Goal: Communication & Community: Answer question/provide support

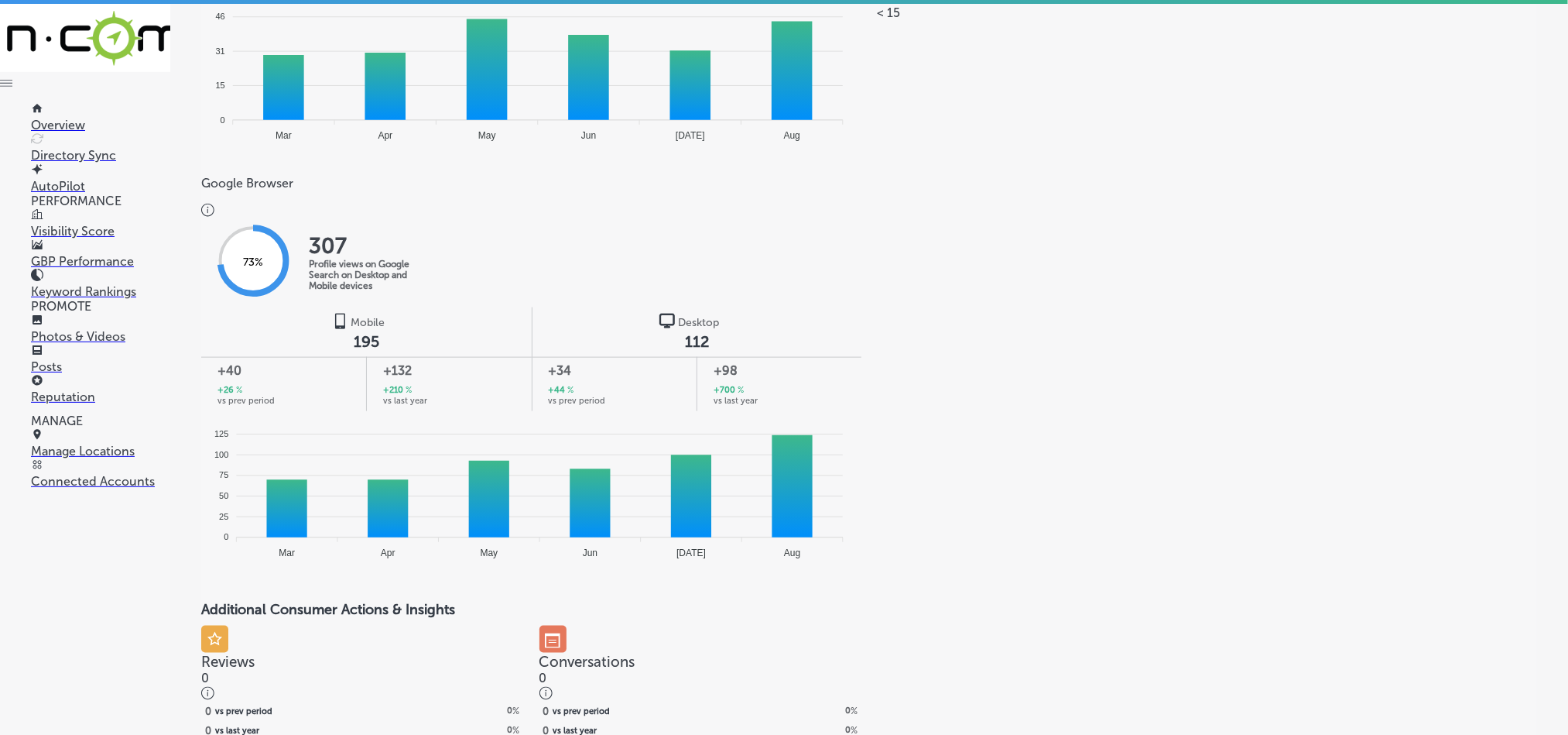
click at [60, 391] on p "Reputation" at bounding box center [100, 396] width 140 height 14
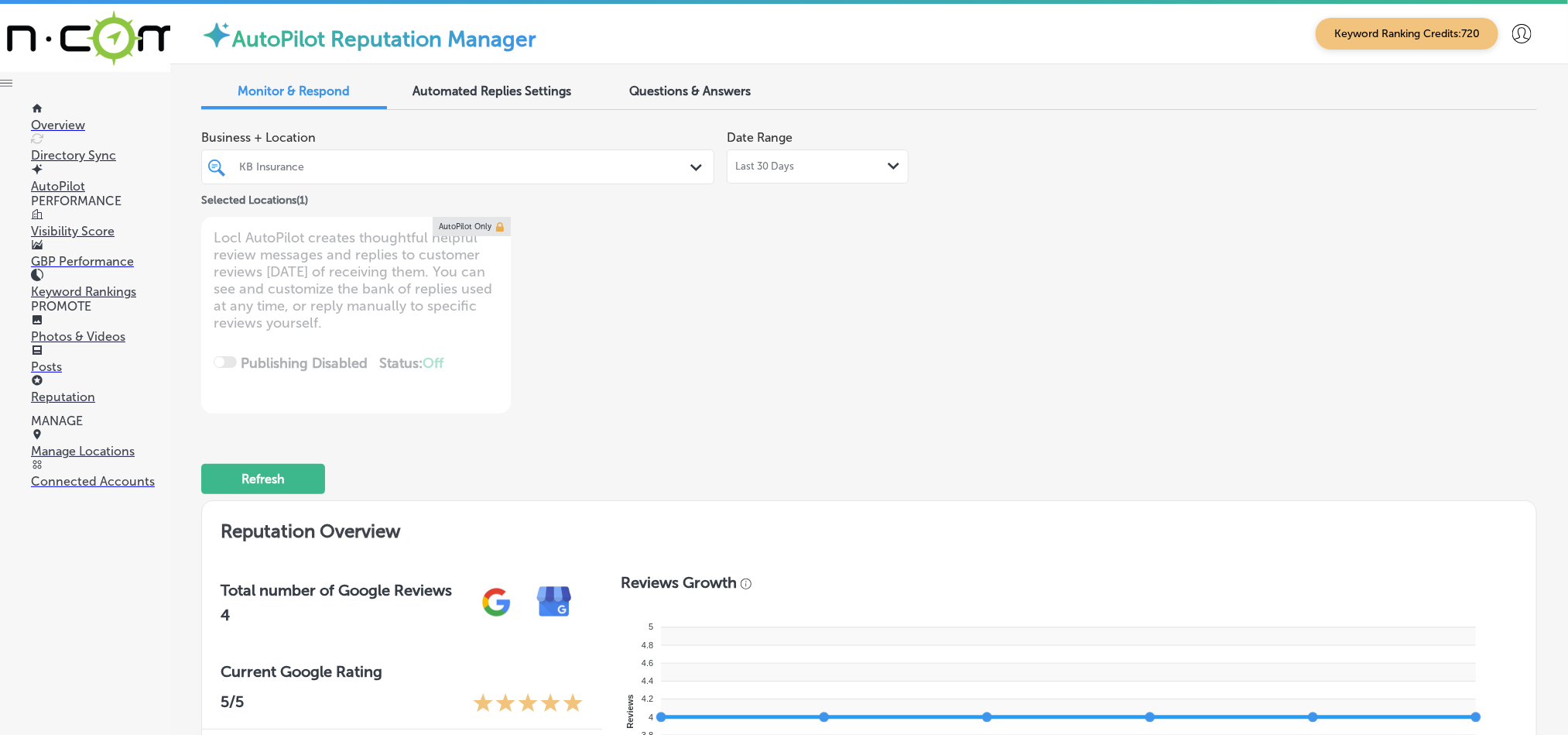
click at [632, 173] on div "KB Insurance" at bounding box center [466, 166] width 453 height 13
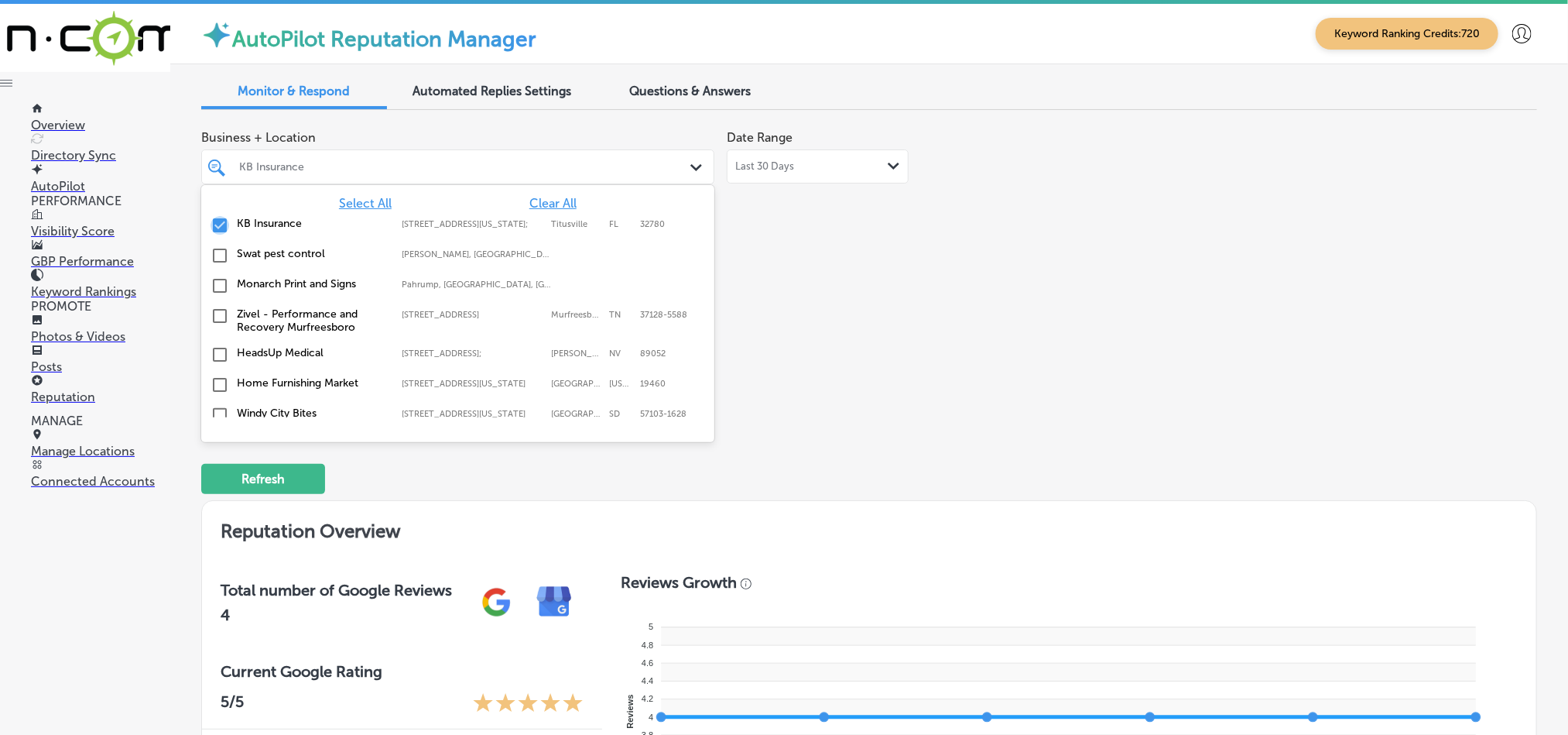
click at [219, 226] on input "checkbox" at bounding box center [220, 226] width 19 height 19
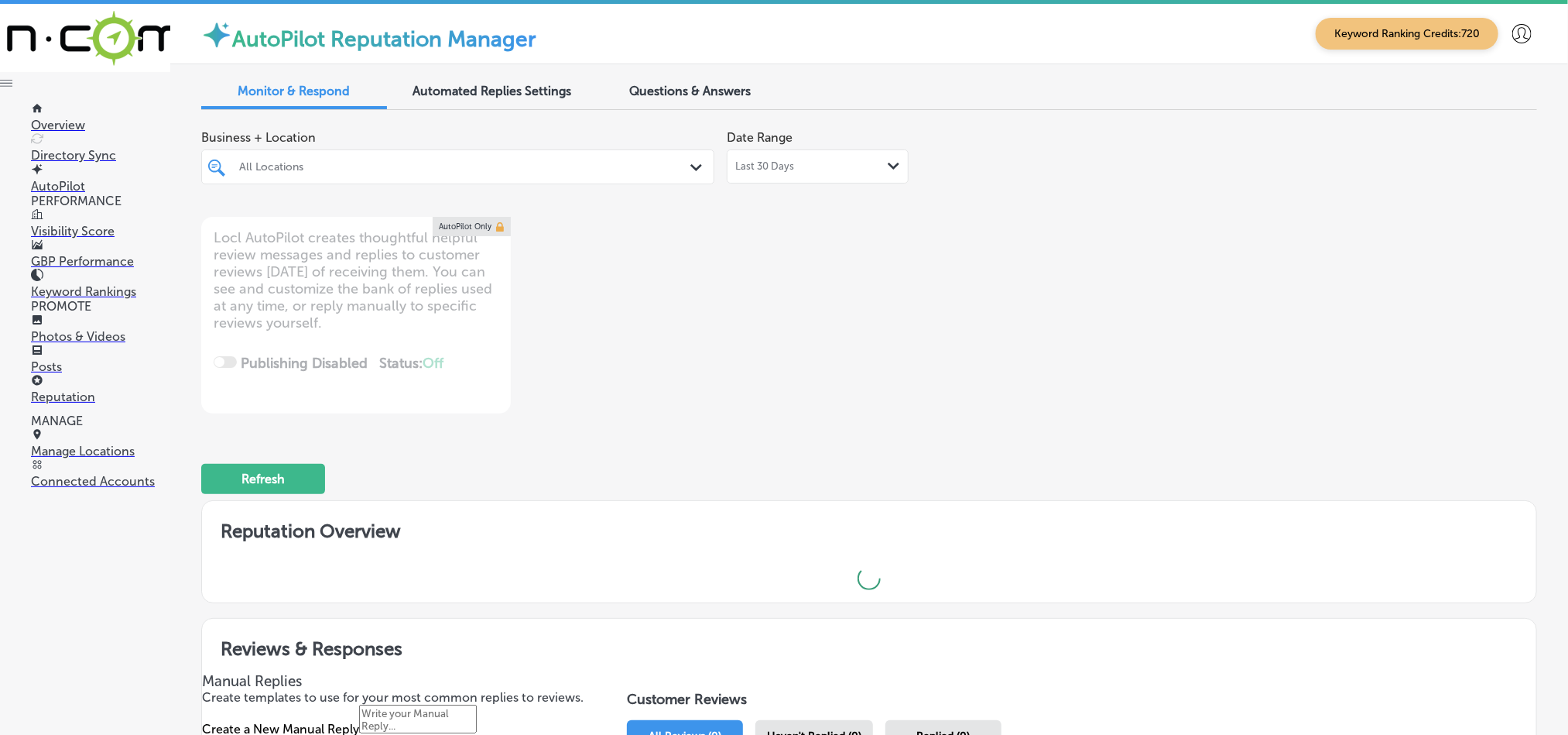
click at [323, 163] on div "All Locations" at bounding box center [466, 166] width 453 height 13
type textarea "x"
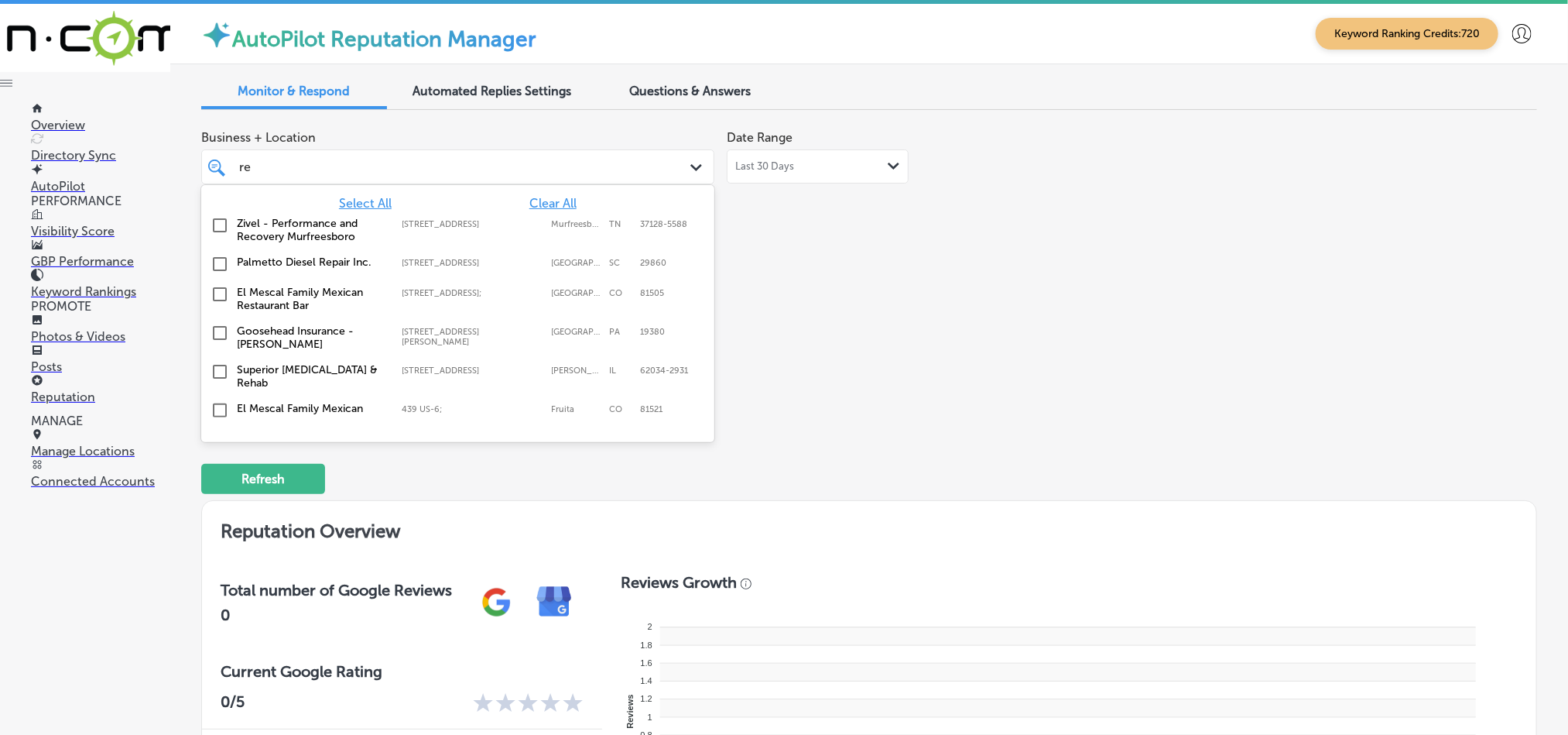
type input "r"
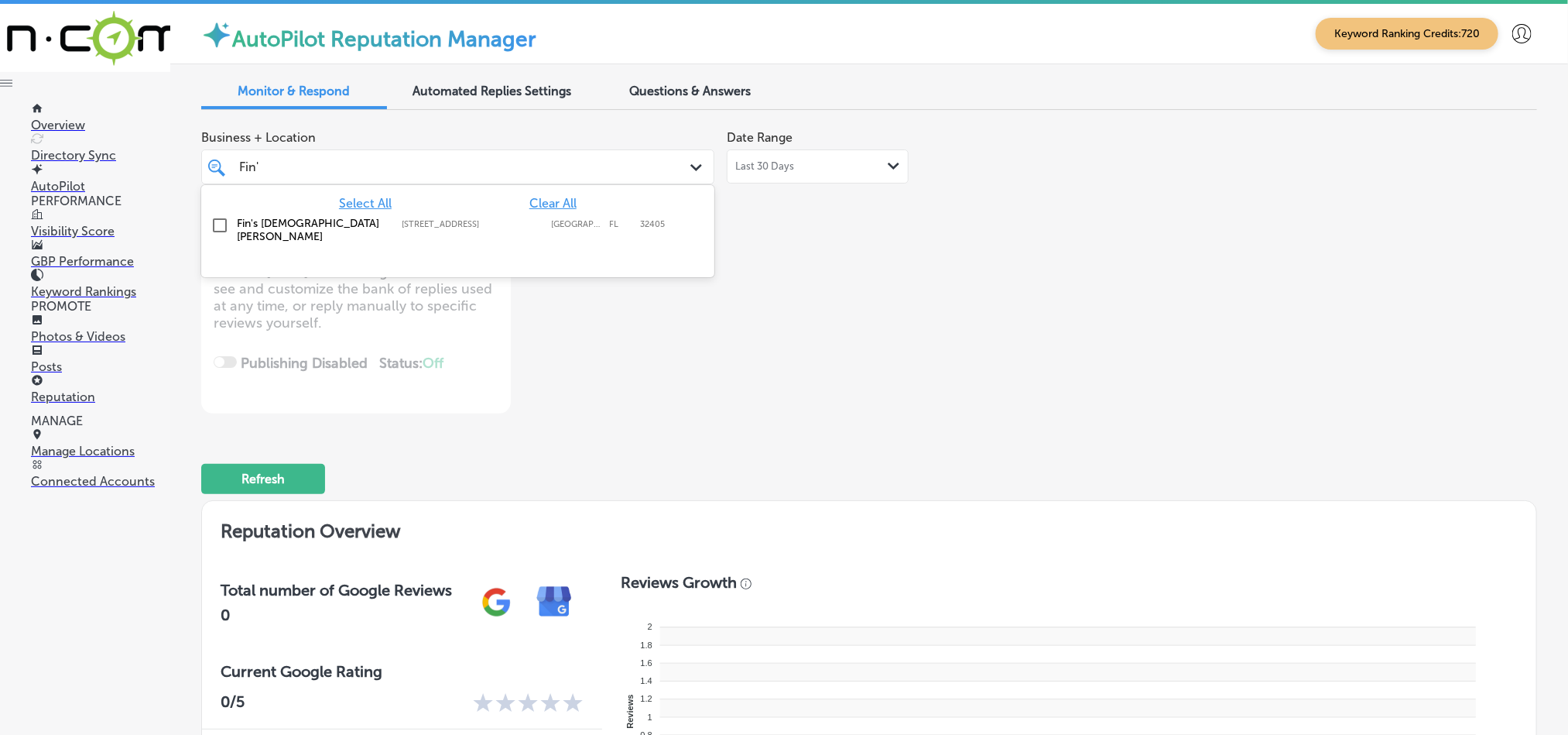
type input "Fin's"
click at [220, 224] on input "checkbox" at bounding box center [220, 226] width 19 height 19
type textarea "x"
type input "Fin's"
click at [1020, 250] on div "Business + Location option [STREET_ADDRESS]. option [STREET_ADDRESS]. 2 results…" at bounding box center [868, 268] width 1336 height 291
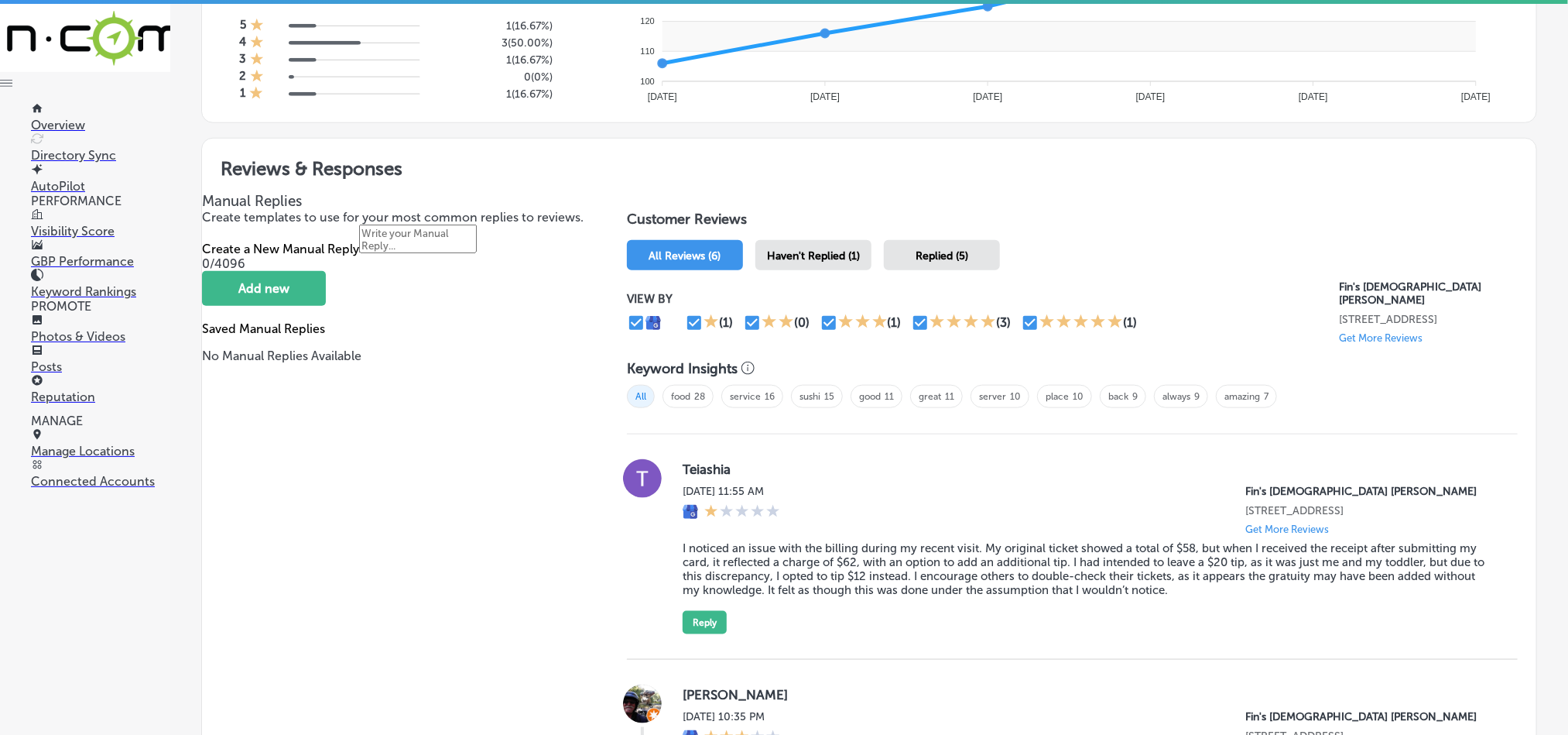
scroll to position [735, 0]
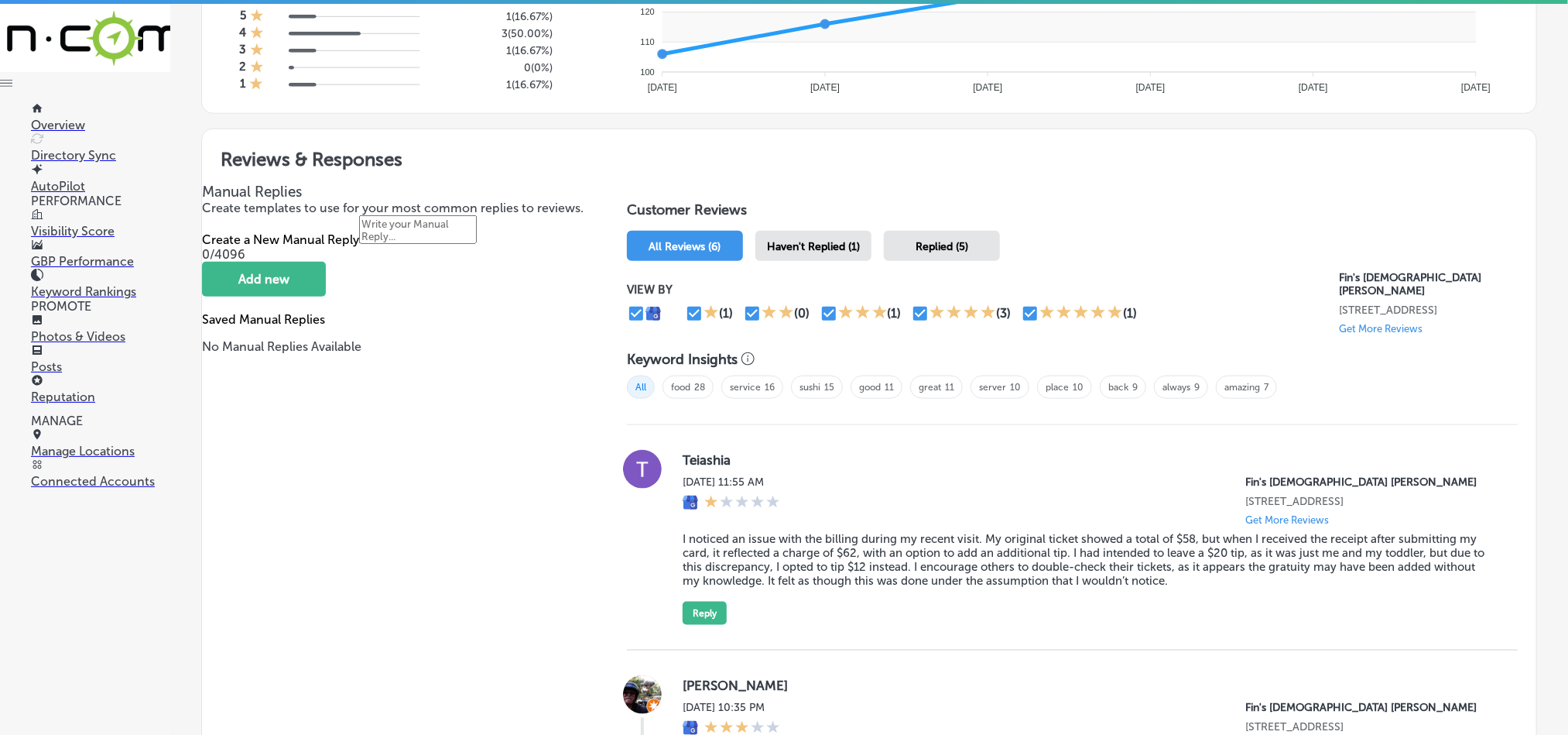
click at [821, 240] on span "Haven't Replied (1)" at bounding box center [813, 246] width 93 height 13
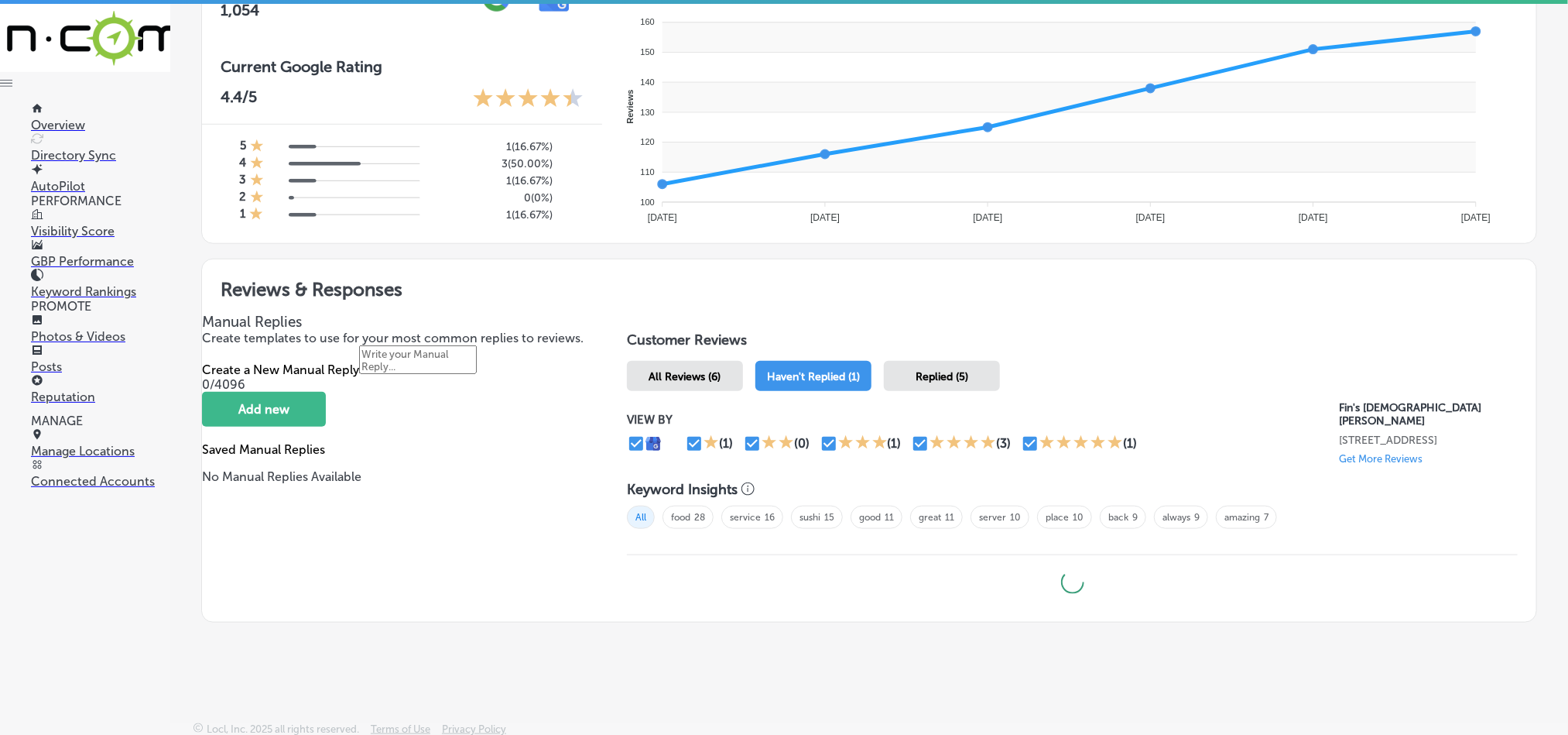
type textarea "x"
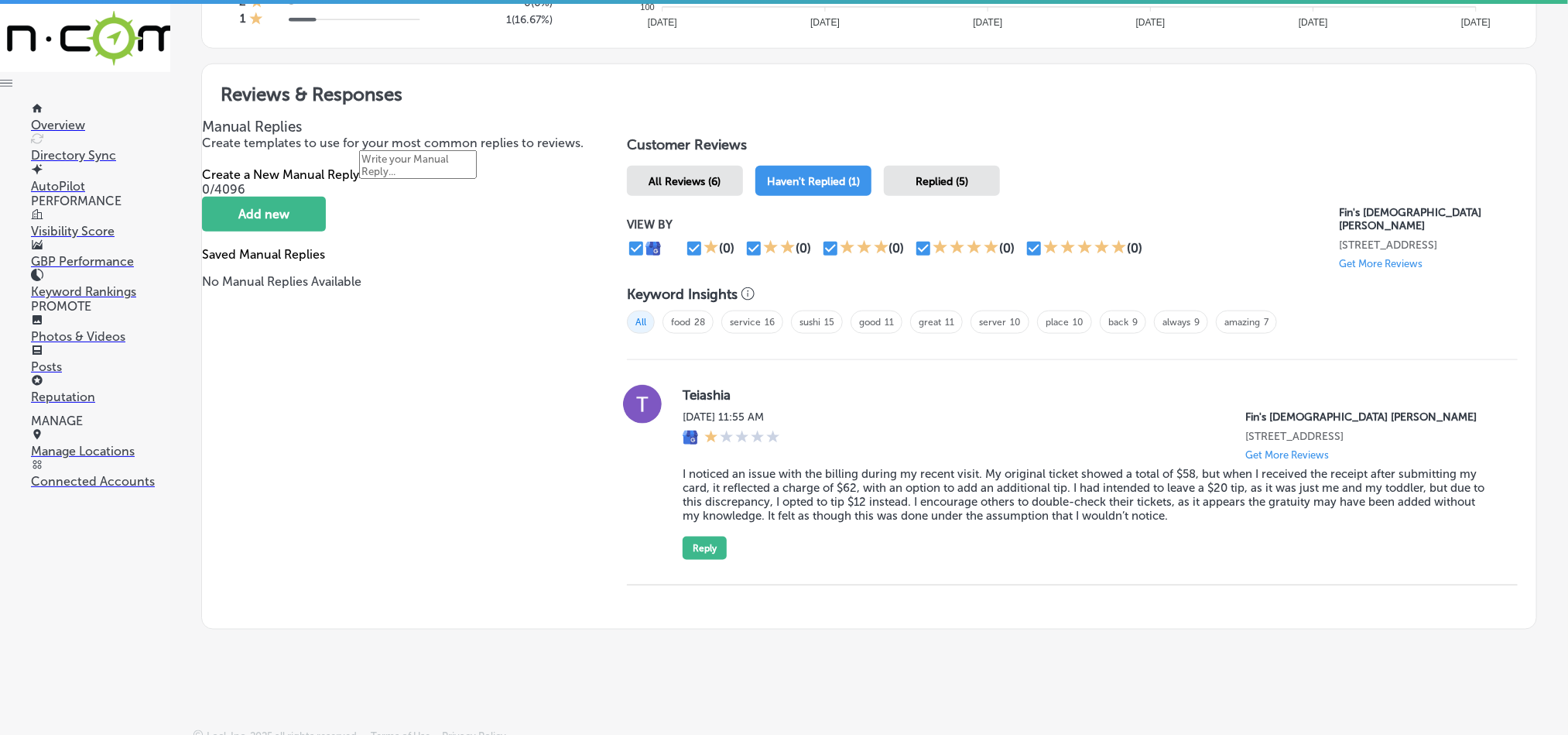
scroll to position [808, 0]
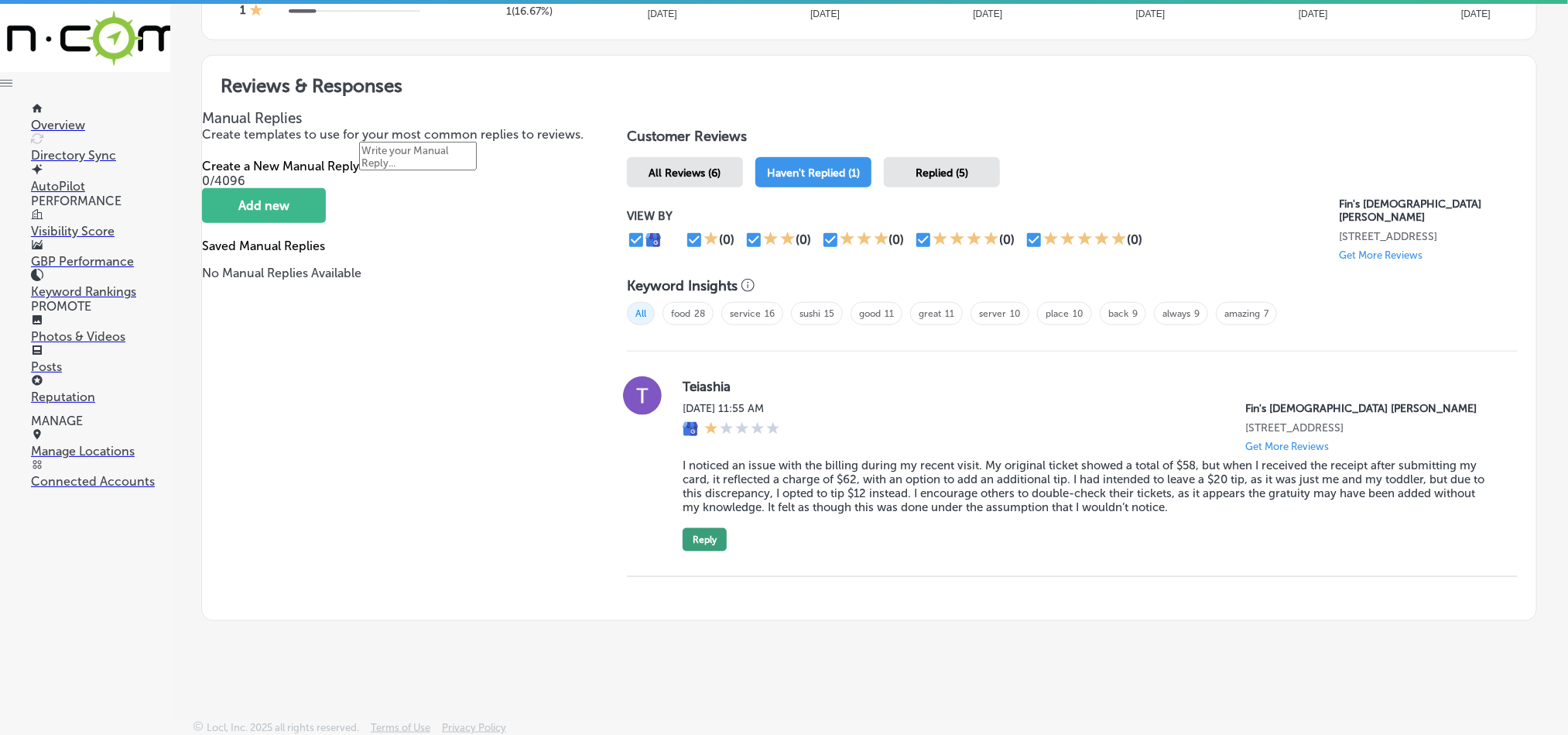
click at [696, 537] on button "Reply" at bounding box center [705, 539] width 44 height 23
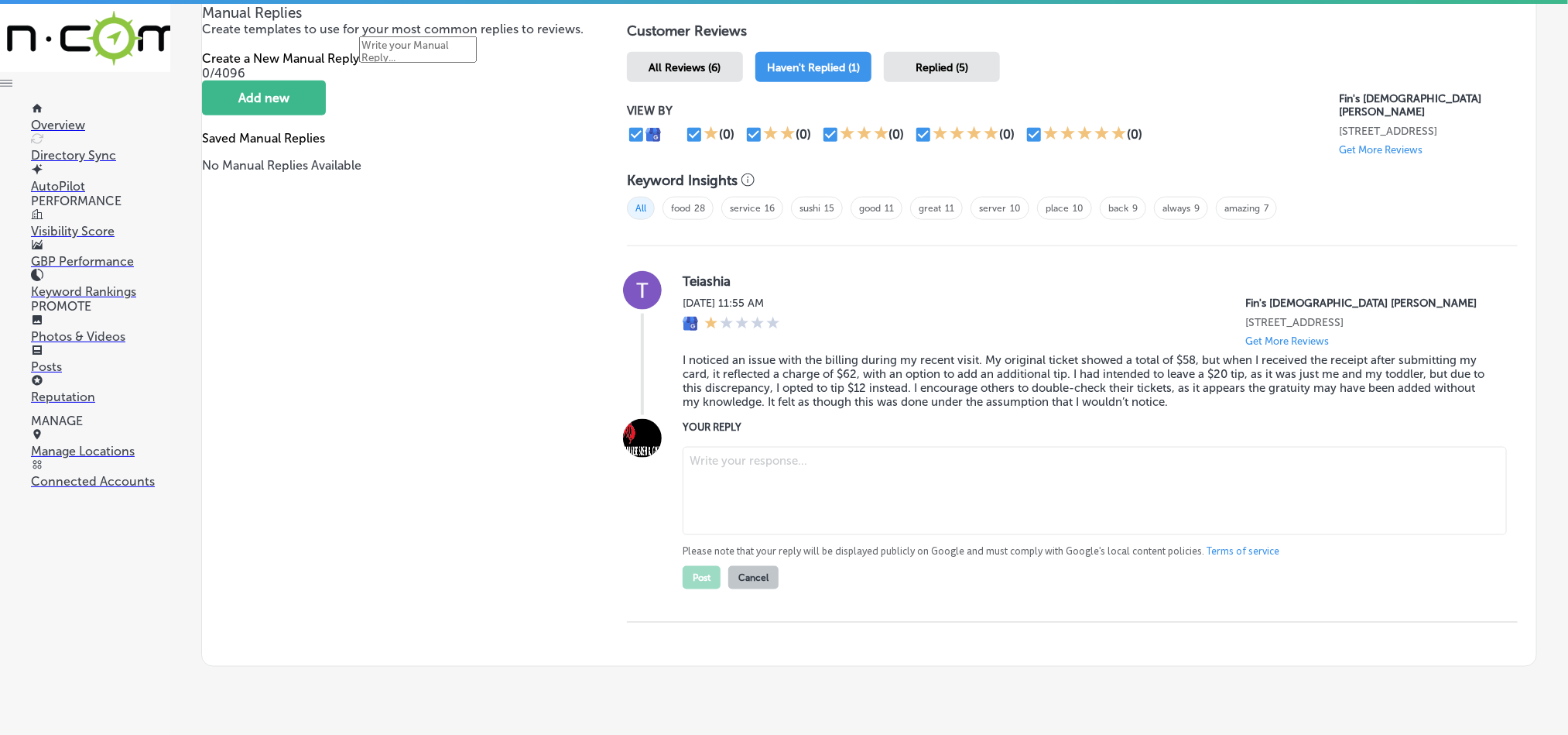
scroll to position [925, 0]
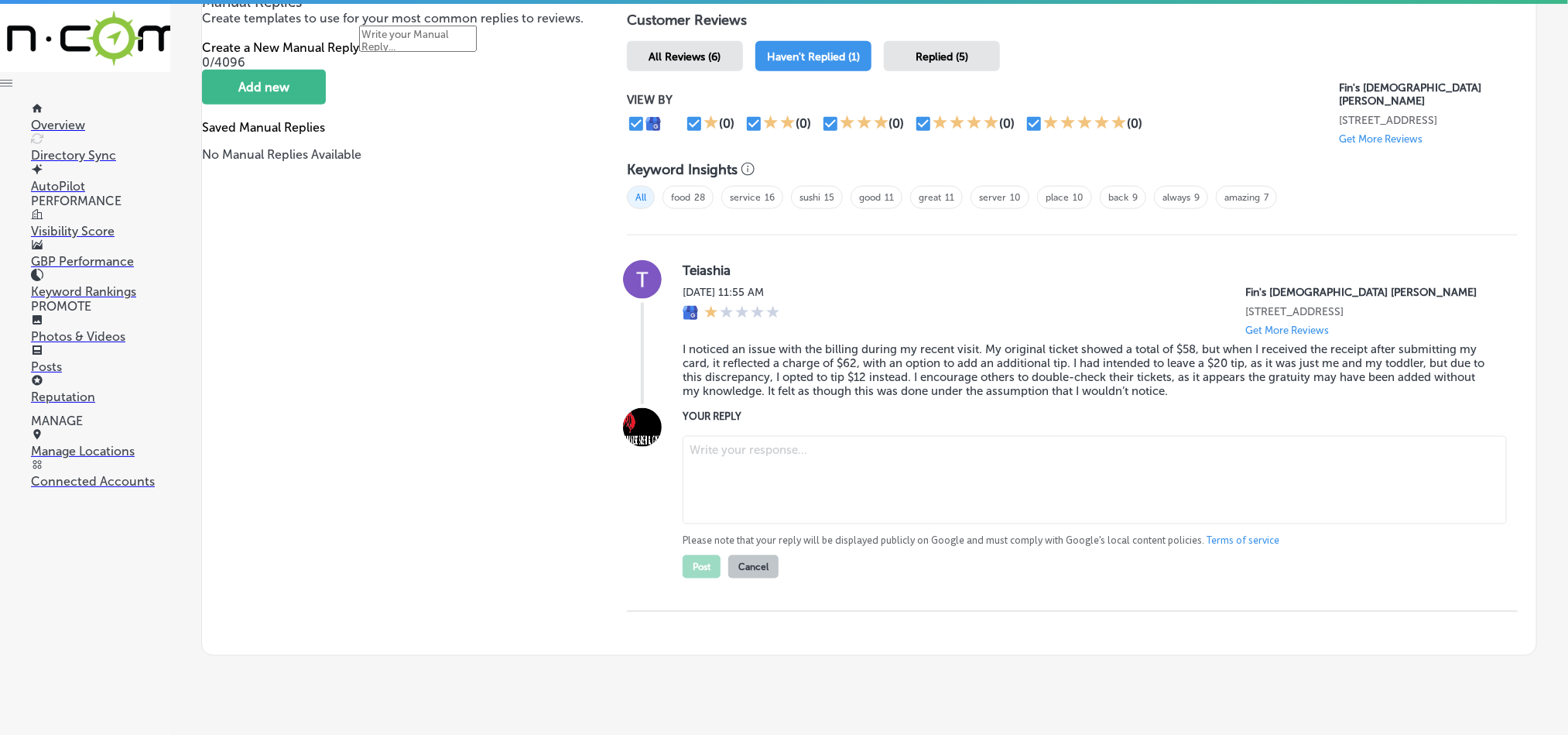
click at [793, 490] on textarea at bounding box center [1095, 480] width 824 height 89
paste textarea "Our policy is that gratuity is never added to checks unless the party size is s…"
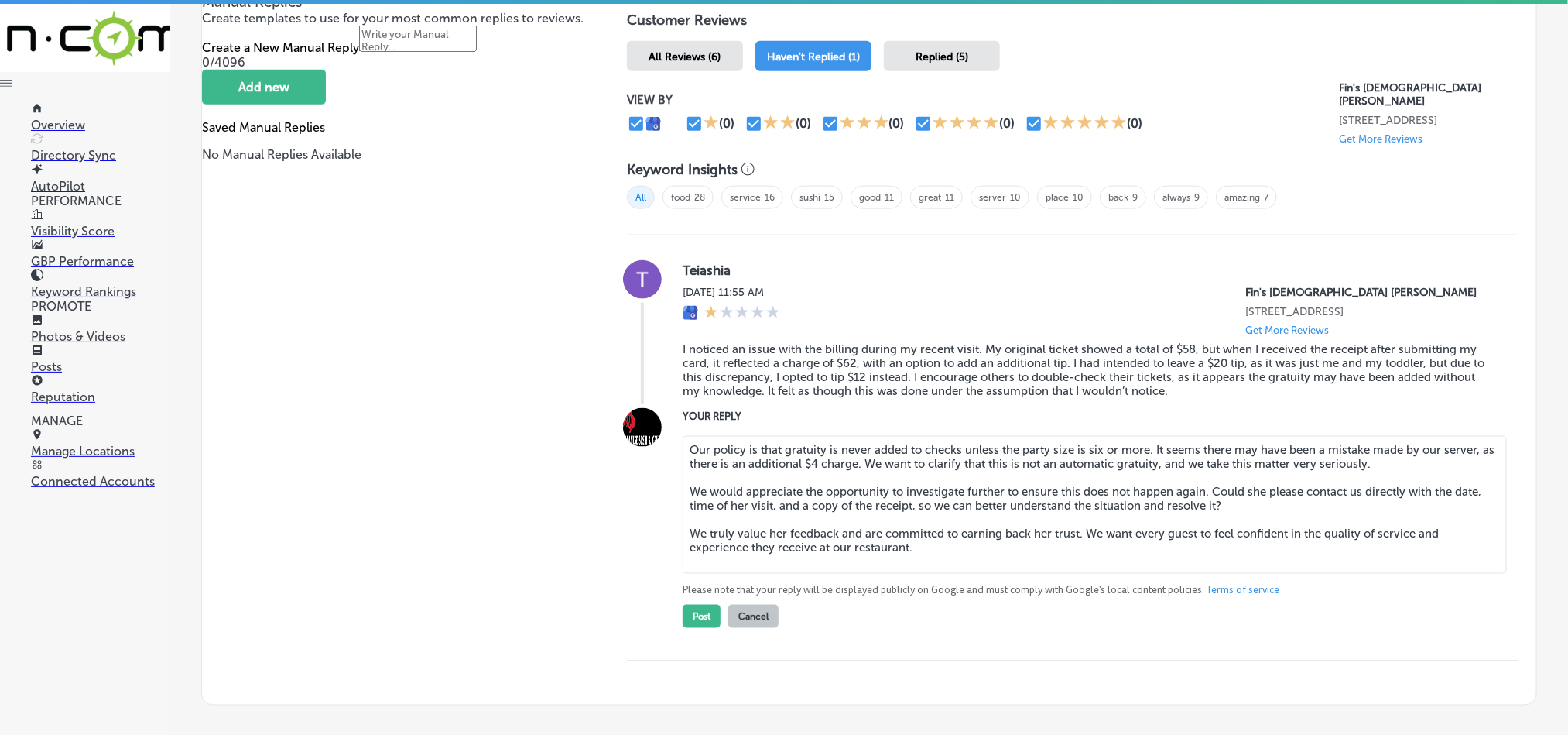
drag, startPoint x: 1262, startPoint y: 486, endPoint x: 1207, endPoint y: 481, distance: 55.2
click at [1207, 481] on textarea "Our policy is that gratuity is never added to checks unless the party size is s…" at bounding box center [1095, 505] width 824 height 138
click at [1213, 481] on textarea "Our policy is that gratuity is never added to checks unless the party size is s…" at bounding box center [1095, 505] width 824 height 138
click at [1214, 481] on textarea "Our policy is that gratuity is never added to checks unless the party size is s…" at bounding box center [1095, 505] width 824 height 138
drag, startPoint x: 1264, startPoint y: 488, endPoint x: 1243, endPoint y: 488, distance: 21.0
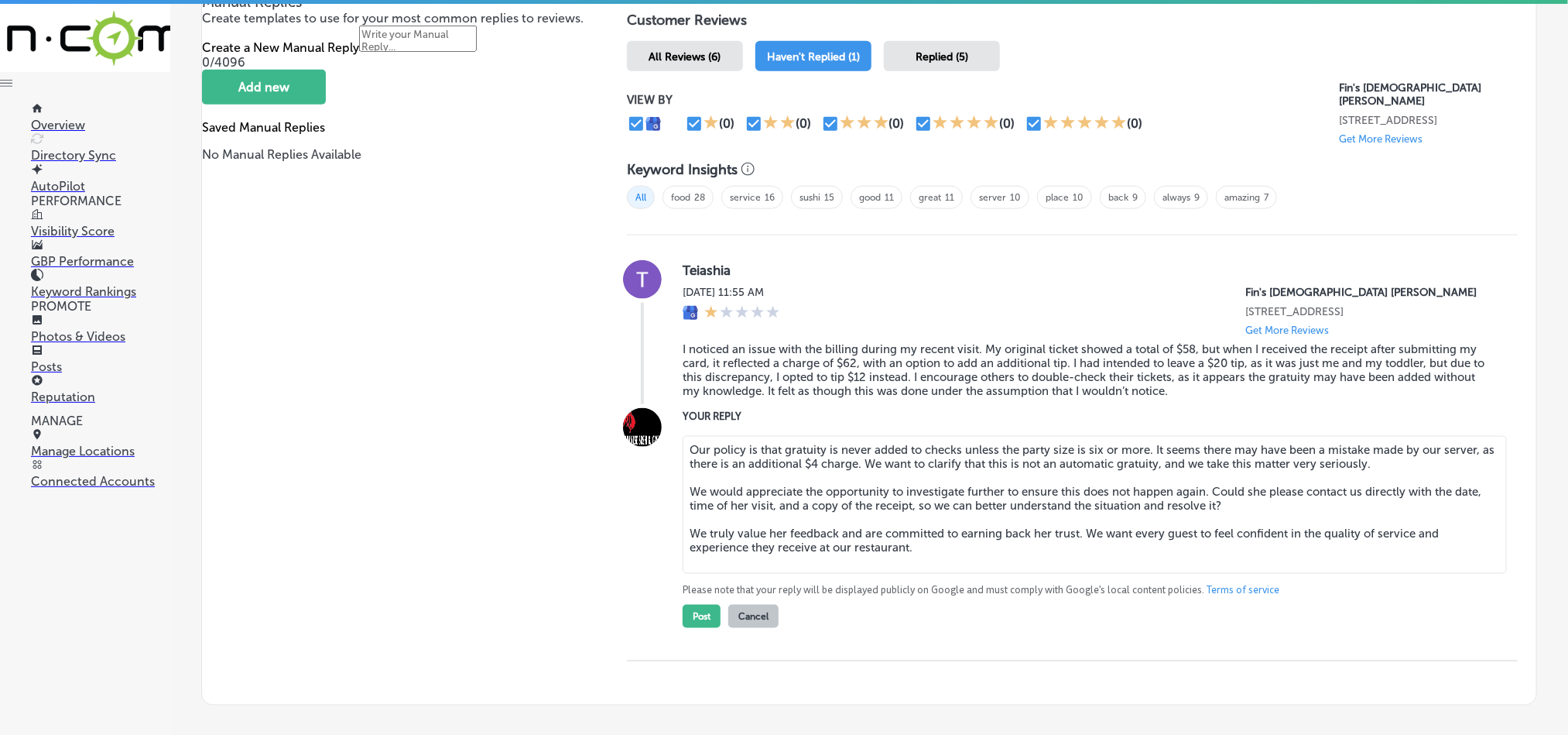
click at [1243, 488] on textarea "Our policy is that gratuity is never added to checks unless the party size is s…" at bounding box center [1095, 505] width 824 height 138
click at [735, 502] on textarea "Our policy is that gratuity is never added to checks unless the party size is s…" at bounding box center [1095, 505] width 824 height 138
click at [776, 528] on textarea "Our policy is that gratuity is never added to checks unless the party size is s…" at bounding box center [1095, 505] width 824 height 138
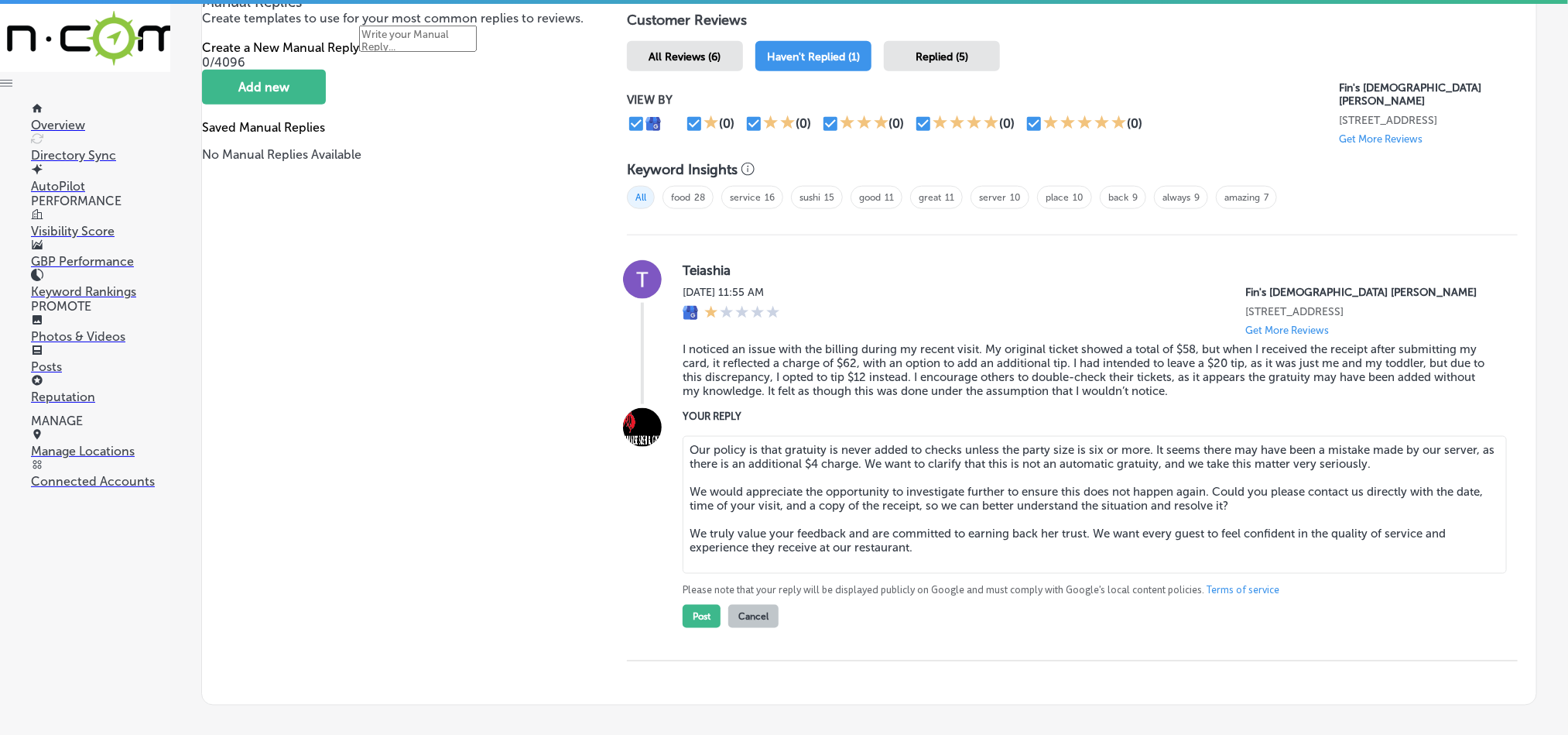
click at [1044, 531] on textarea "Our policy is that gratuity is never added to checks unless the party size is s…" at bounding box center [1095, 505] width 824 height 138
click at [890, 465] on textarea "Our policy is that gratuity is never added to checks unless the party size is s…" at bounding box center [1095, 505] width 824 height 138
type textarea "Our policy is that gratuity is never added to checks unless the party size is s…"
click at [1345, 600] on div "Our policy is that gratuity is never added to checks unless the party size is s…" at bounding box center [1088, 529] width 810 height 198
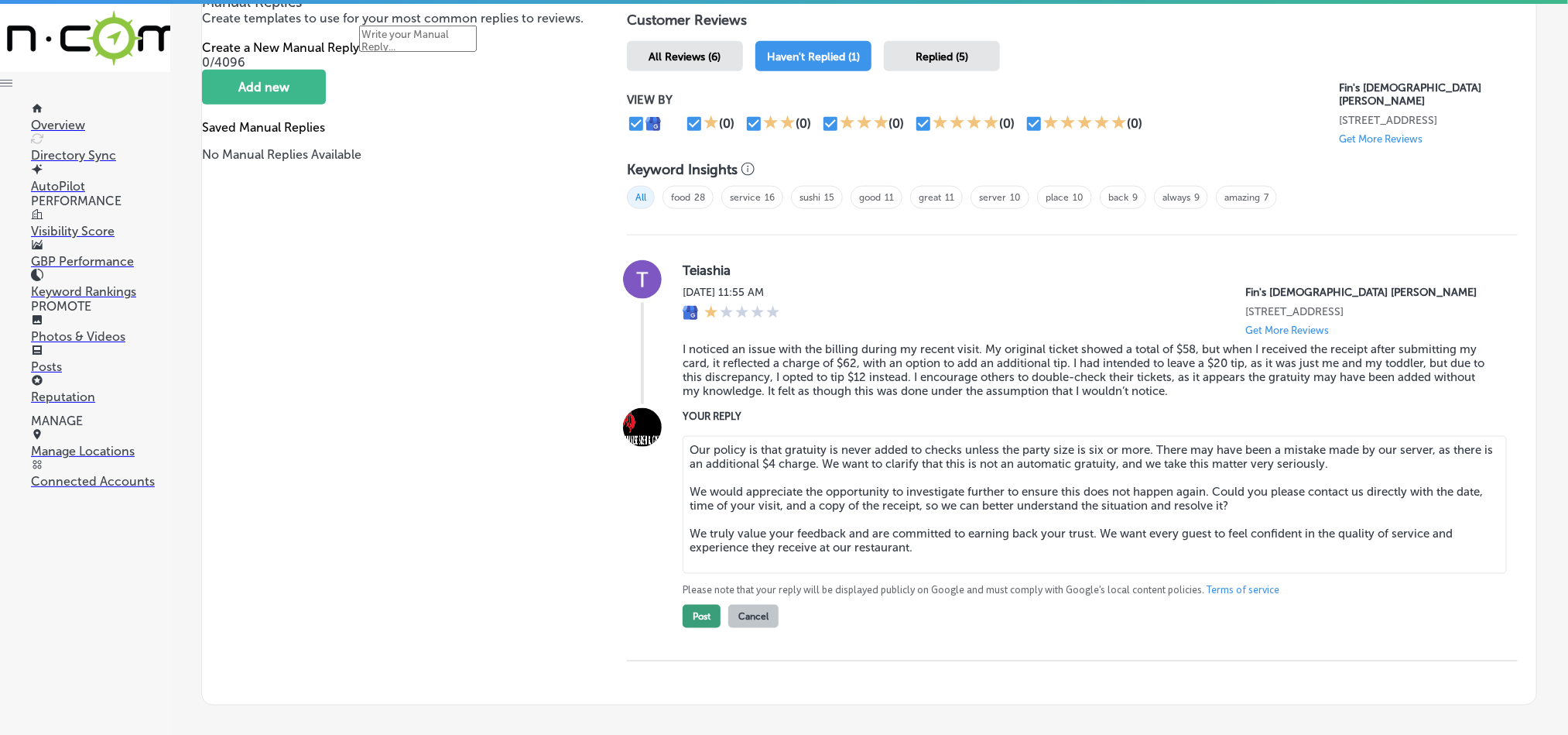
click at [697, 614] on button "Post" at bounding box center [701, 616] width 38 height 23
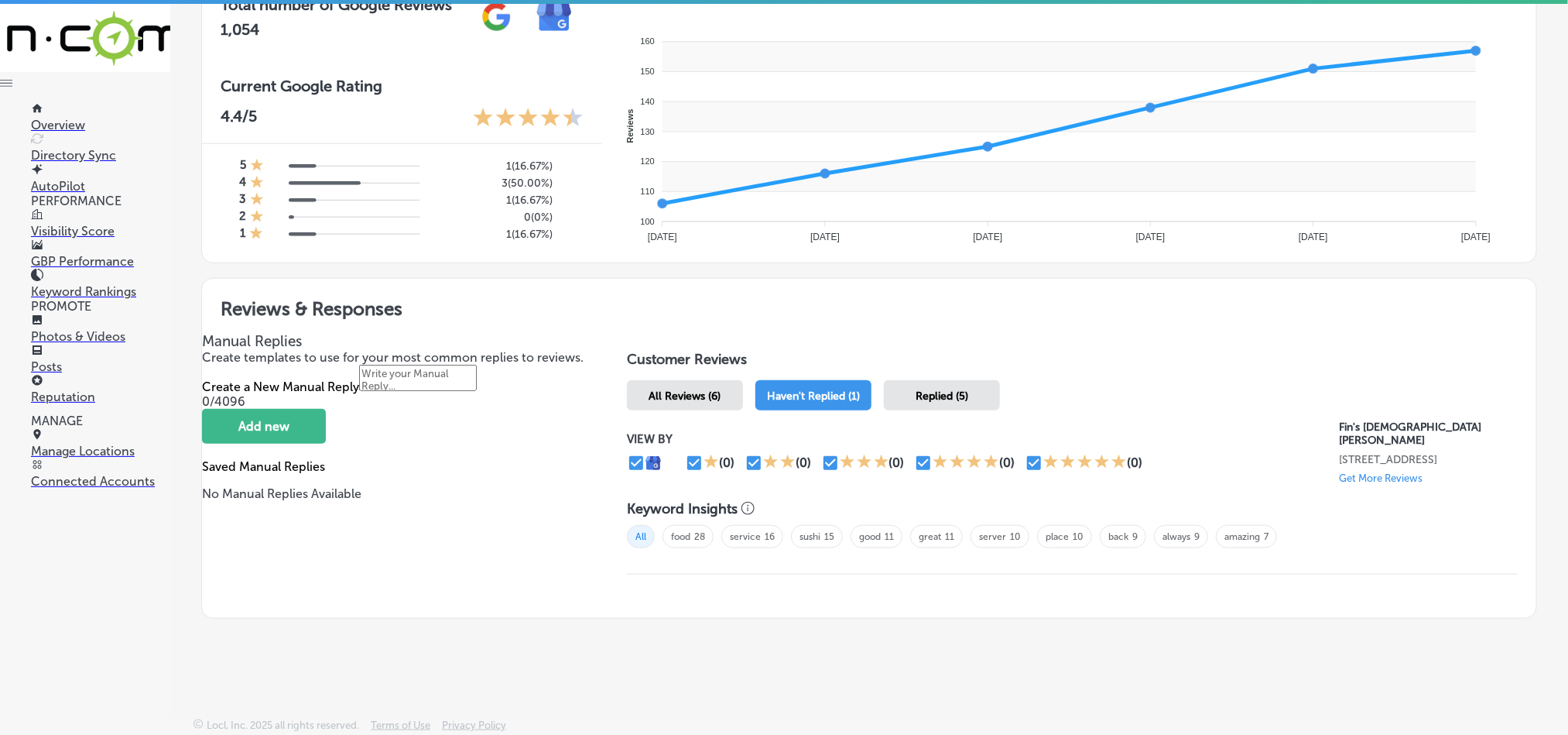
scroll to position [582, 0]
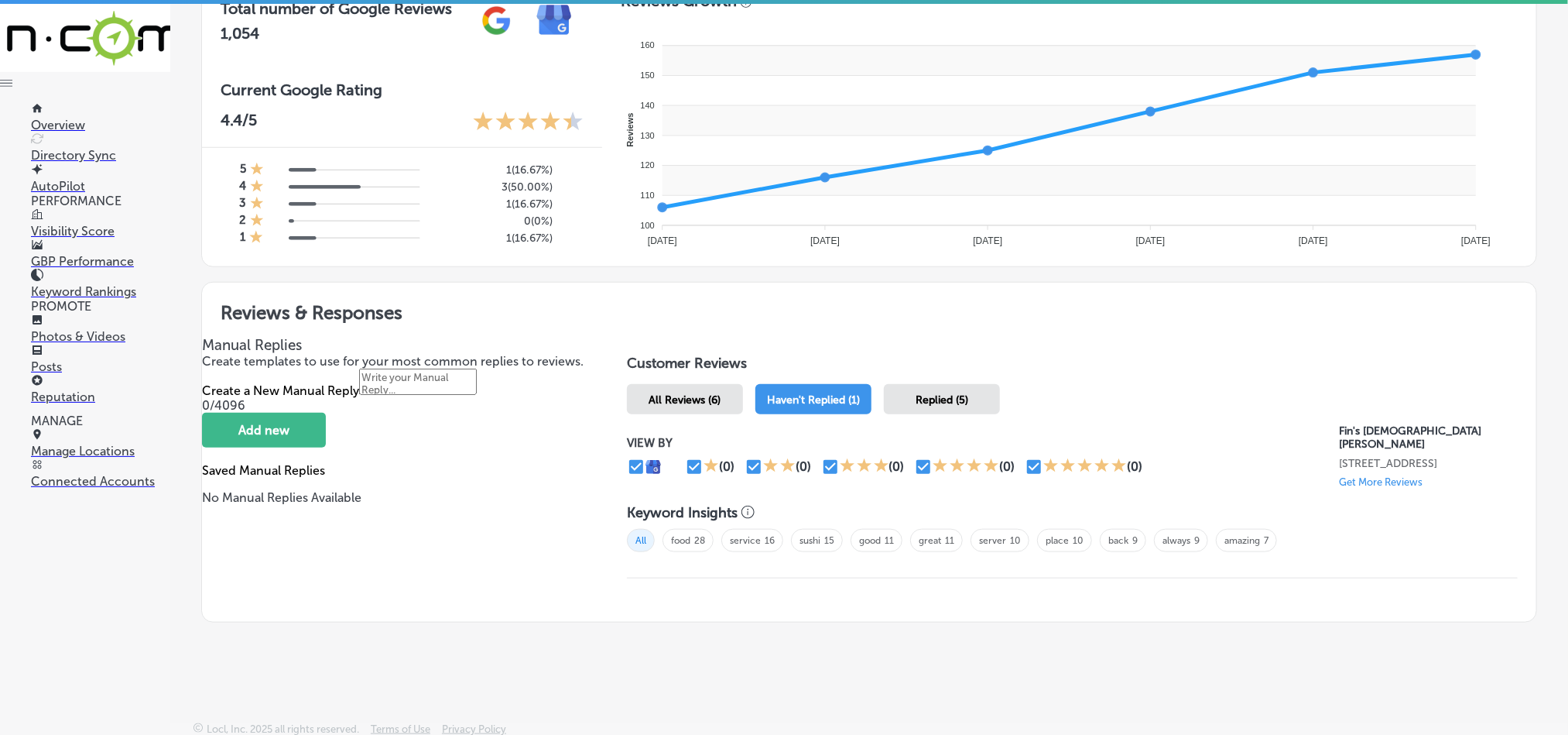
click at [917, 393] on span "Replied (5)" at bounding box center [942, 399] width 53 height 13
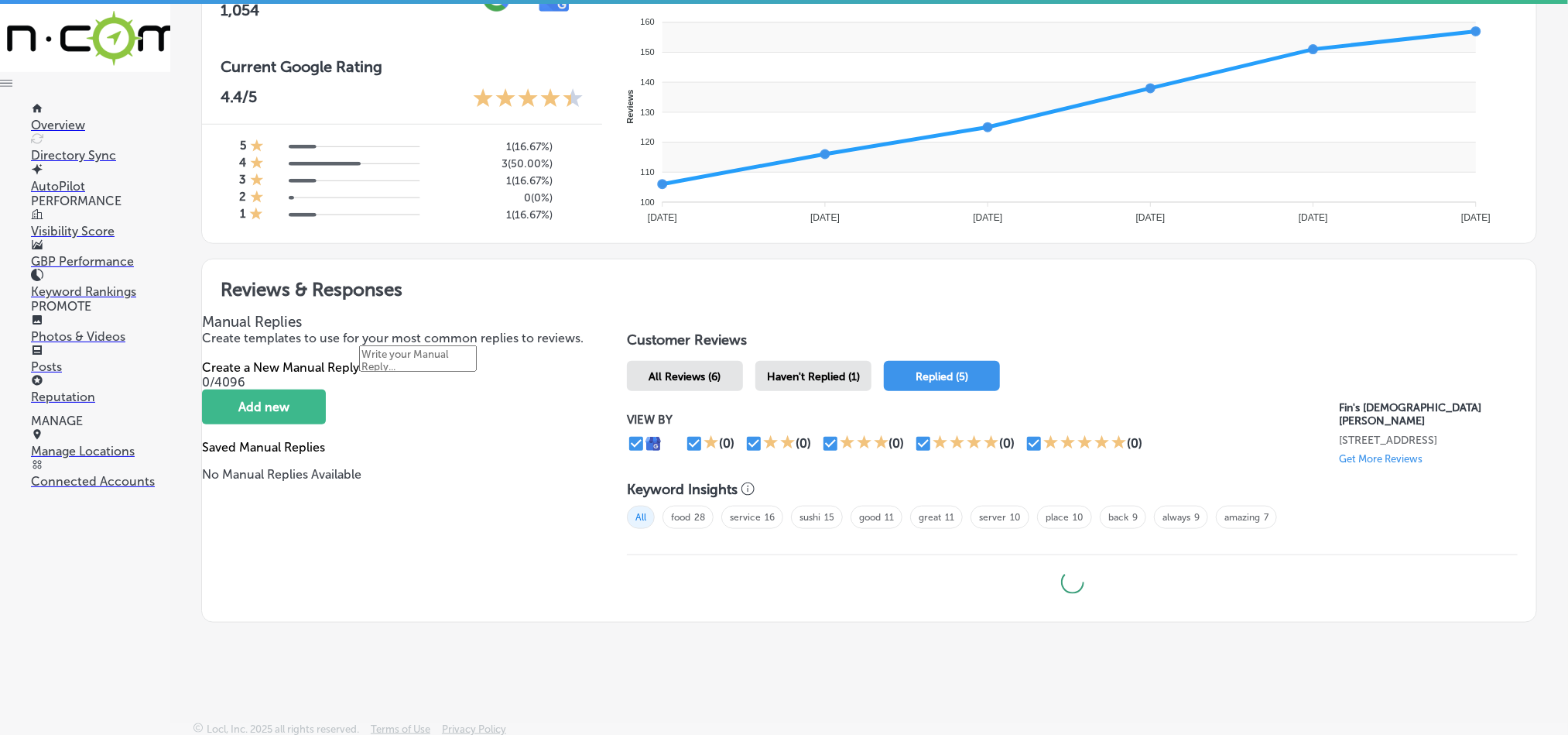
type textarea "x"
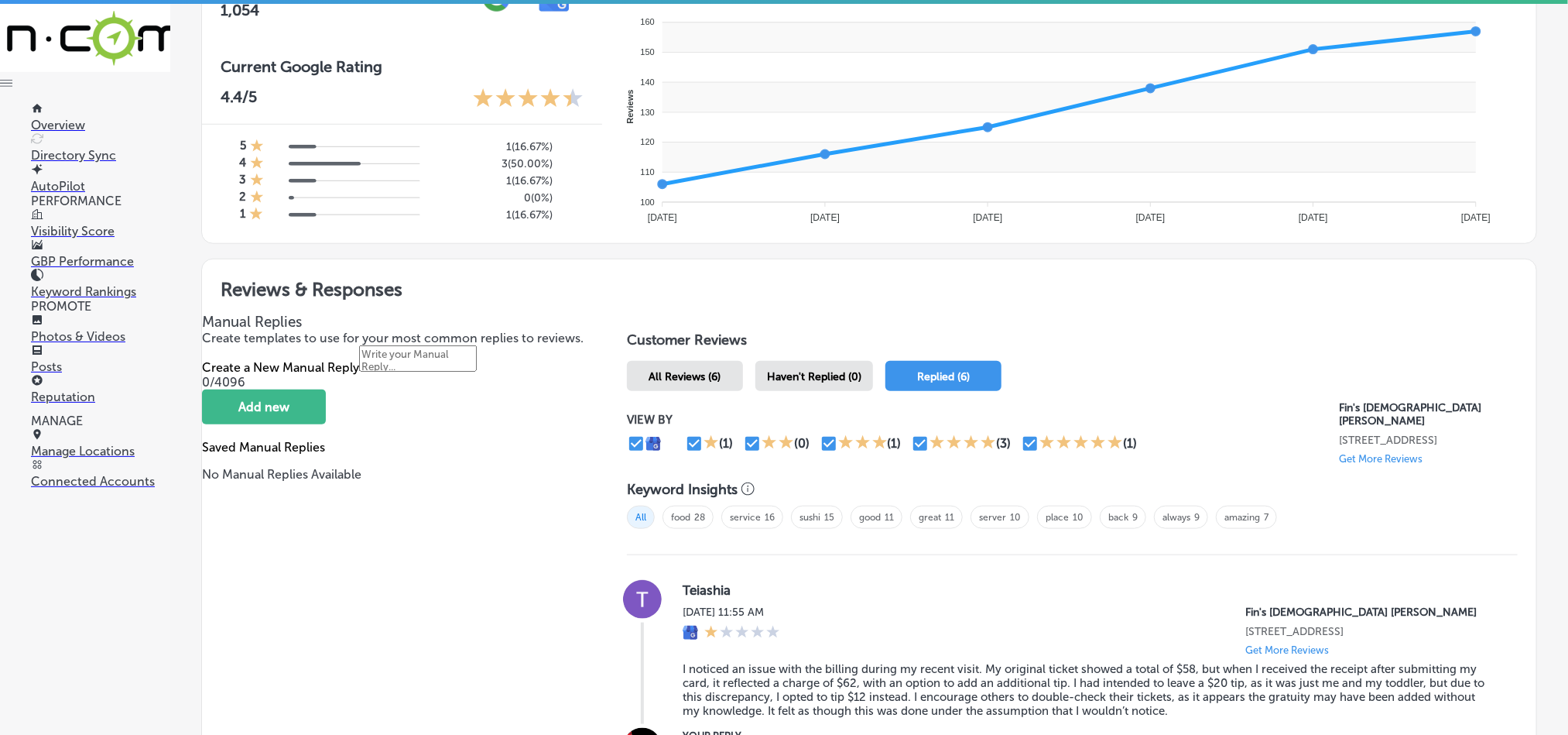
scroll to position [925, 0]
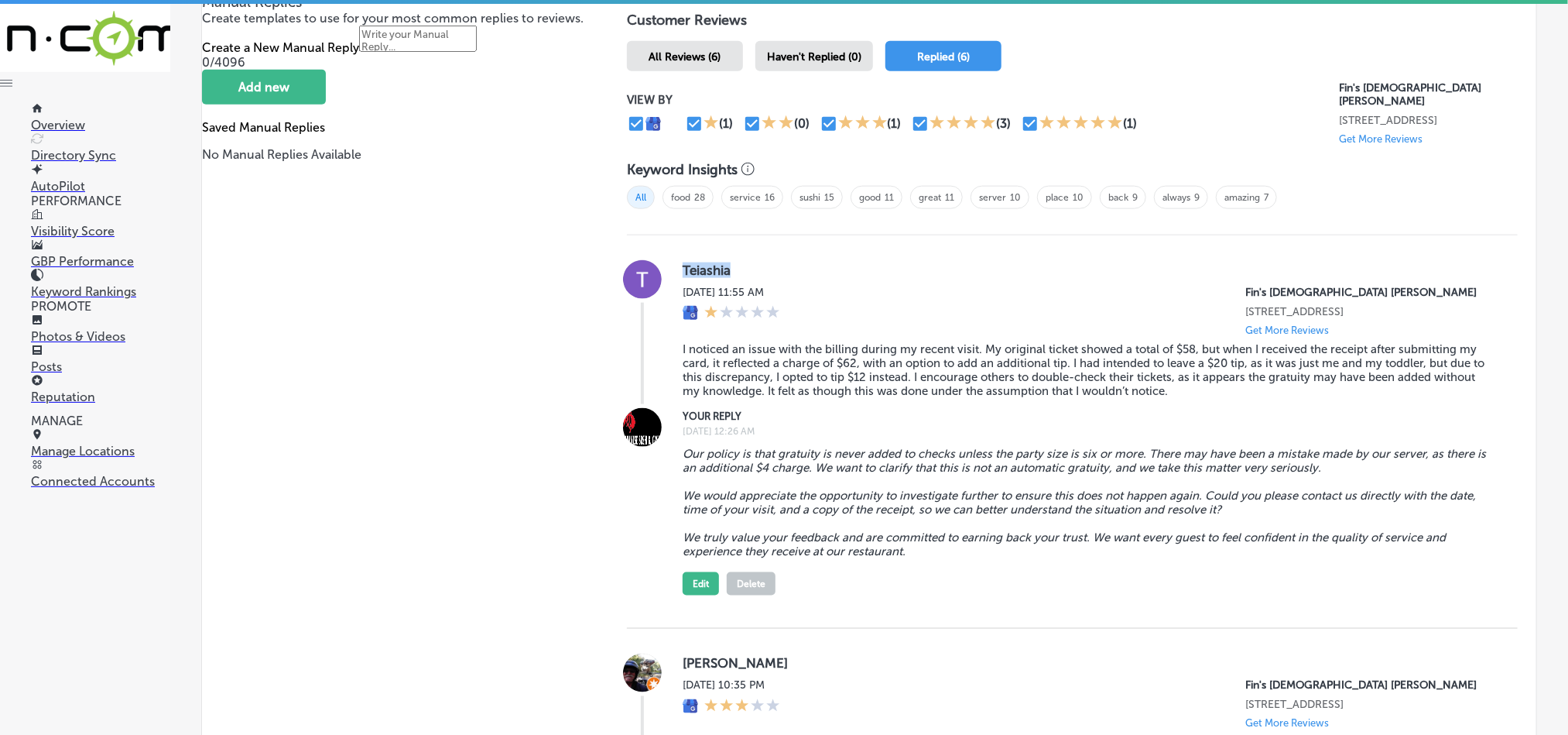
drag, startPoint x: 734, startPoint y: 269, endPoint x: 678, endPoint y: 269, distance: 56.0
click at [683, 269] on label "Teiashia" at bounding box center [1088, 270] width 810 height 15
copy label "Teiashia"
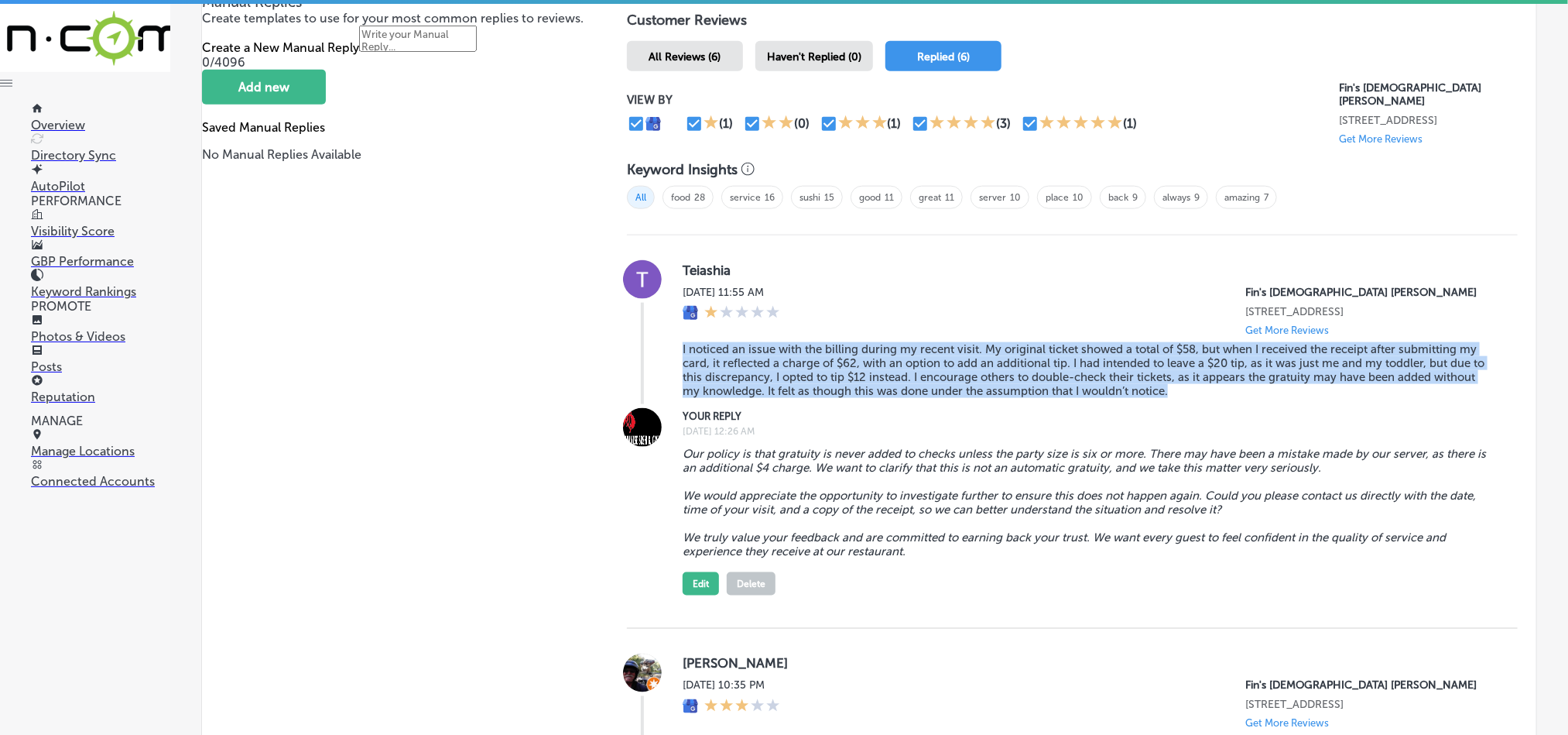
drag, startPoint x: 677, startPoint y: 347, endPoint x: 1259, endPoint y: 399, distance: 584.3
click at [1259, 399] on div "Teiashia [DATE] 11:55 AM Fin's Japanese Sushi Grill [STREET_ADDRESS] Get More R…" at bounding box center [1088, 331] width 810 height 144
copy blockquote "I noticed an issue with the billing during my recent visit. My original ticket …"
click at [696, 583] on button "Edit" at bounding box center [701, 583] width 37 height 23
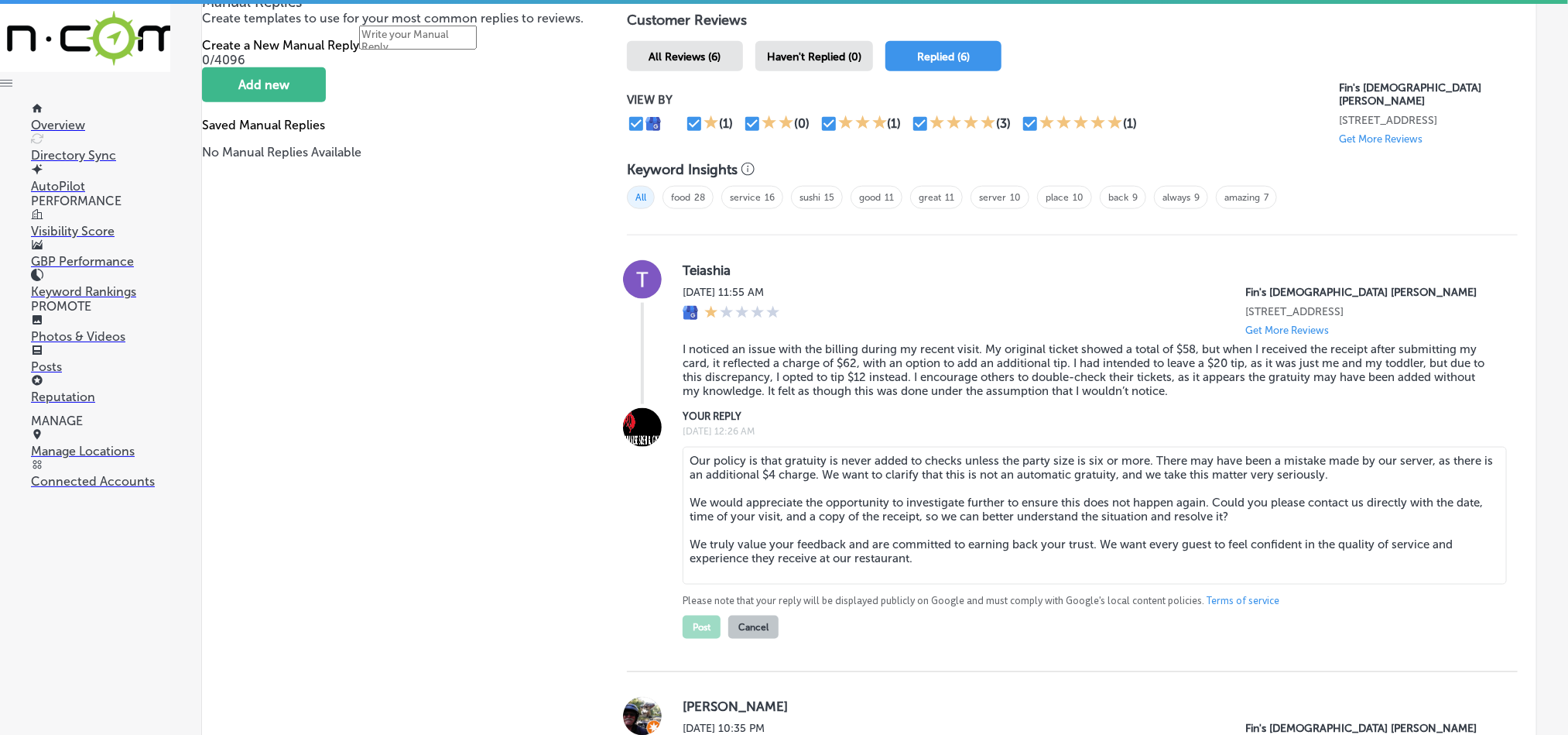
drag, startPoint x: 932, startPoint y: 569, endPoint x: 684, endPoint y: 463, distance: 269.7
click at [684, 463] on textarea "Our policy is that gratuity is never added to checks unless the party size is s…" at bounding box center [1095, 516] width 824 height 138
paste textarea "Thank you for sharing your experience, [GEOGRAPHIC_DATA]. We truly apologize fo…"
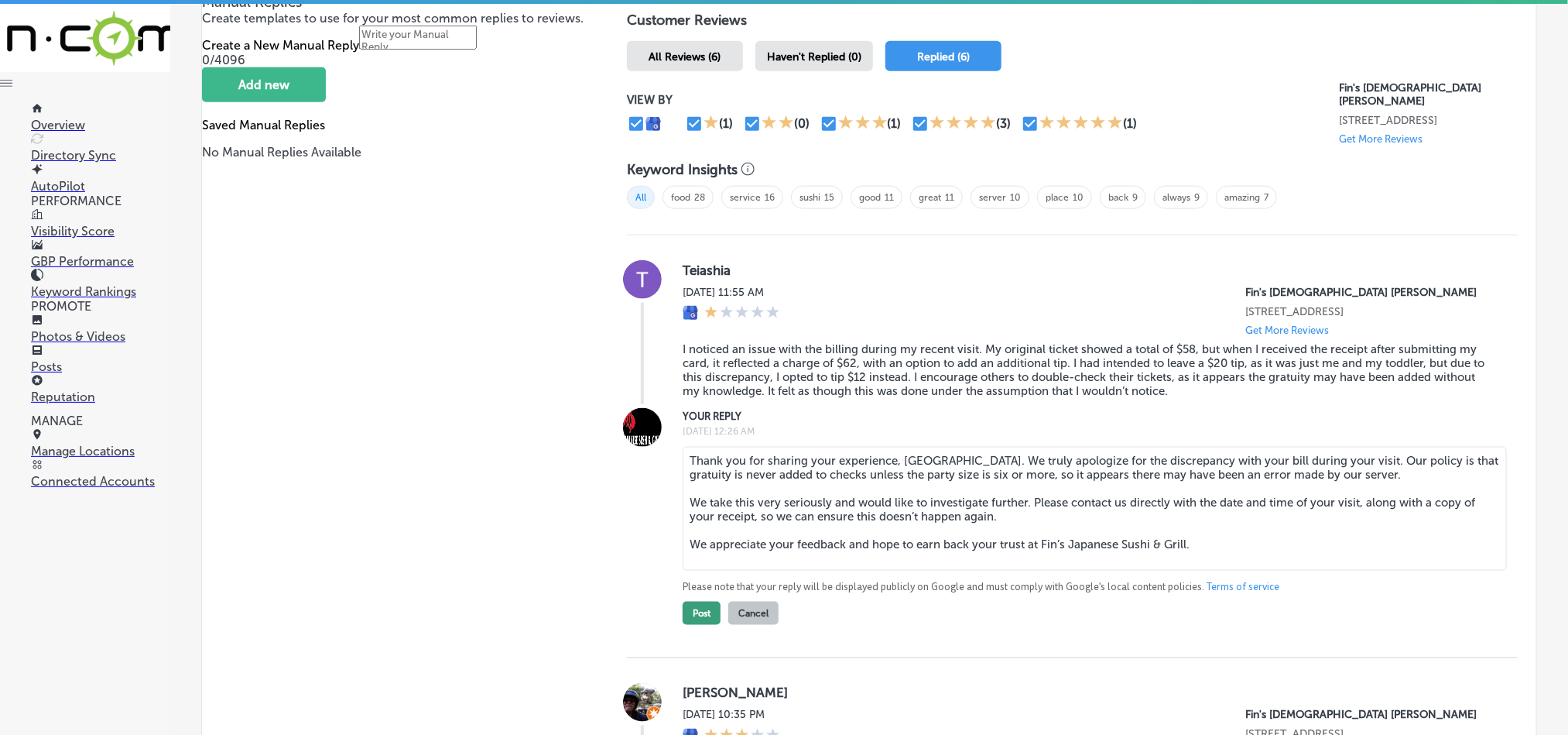
type textarea "Thank you for sharing your experience, [GEOGRAPHIC_DATA]. We truly apologize fo…"
click at [693, 614] on button "Post" at bounding box center [701, 612] width 38 height 23
type textarea "x"
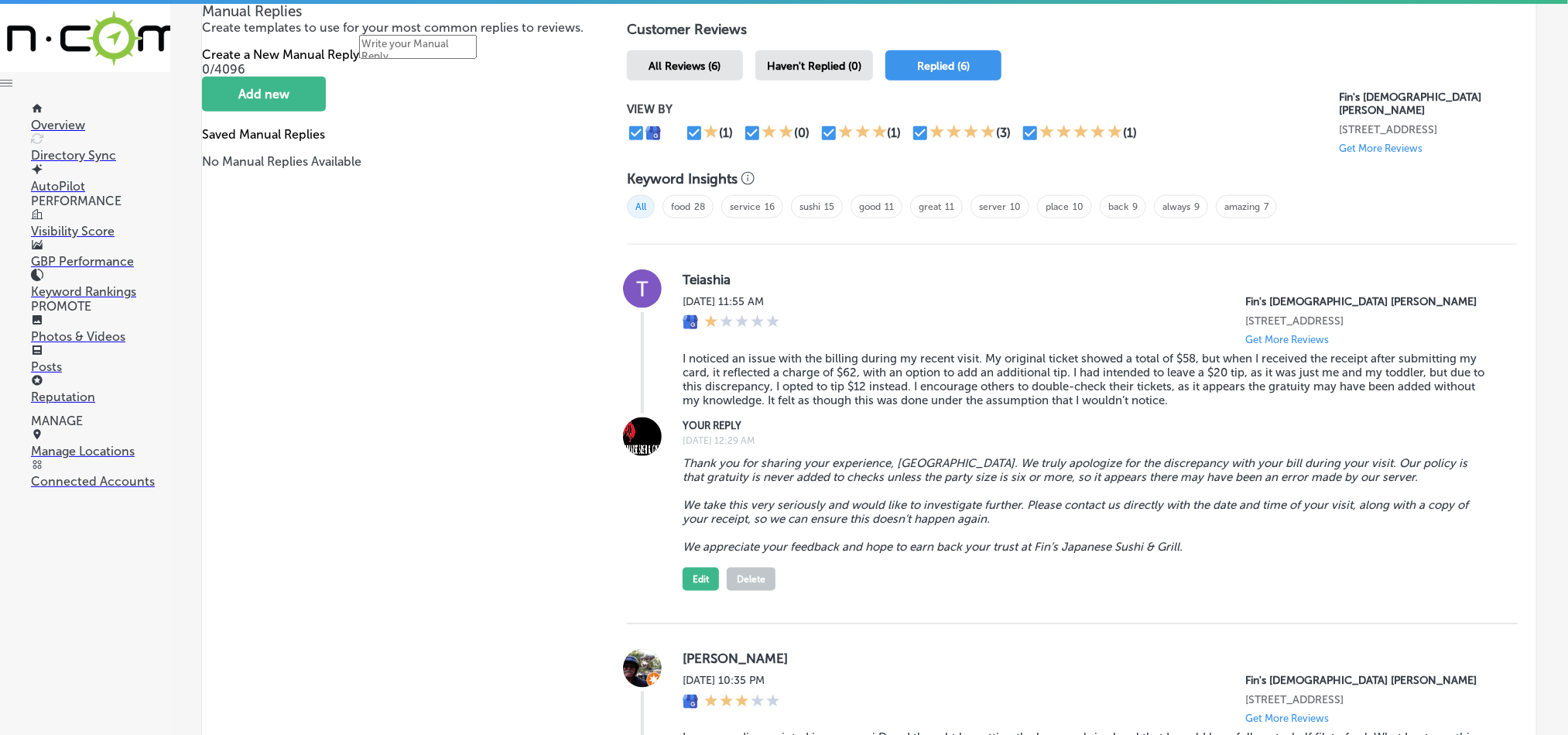
scroll to position [886, 0]
